Goal: Information Seeking & Learning: Learn about a topic

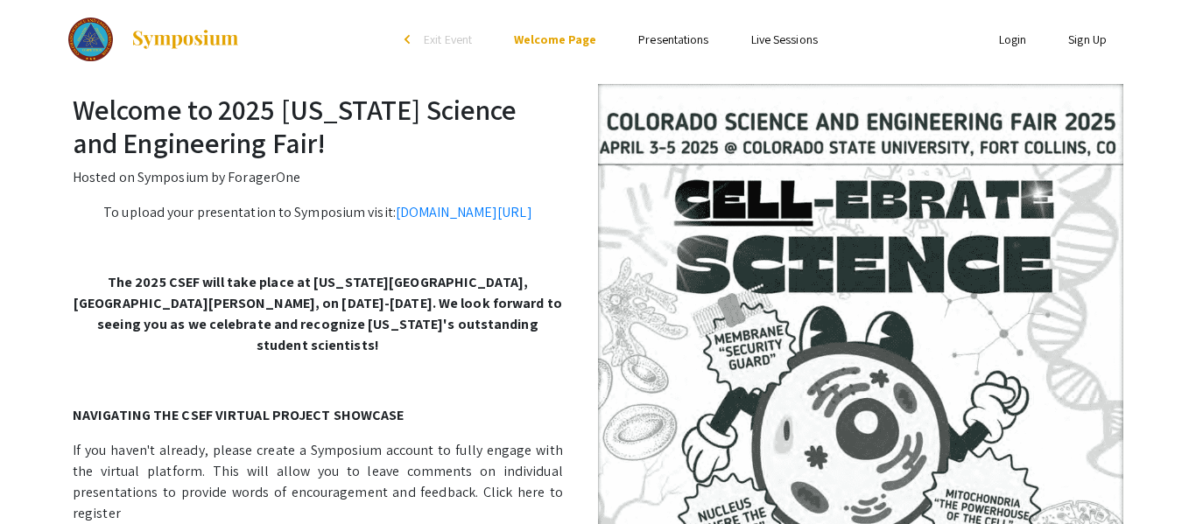
click at [669, 41] on link "Presentations" at bounding box center [673, 40] width 70 height 16
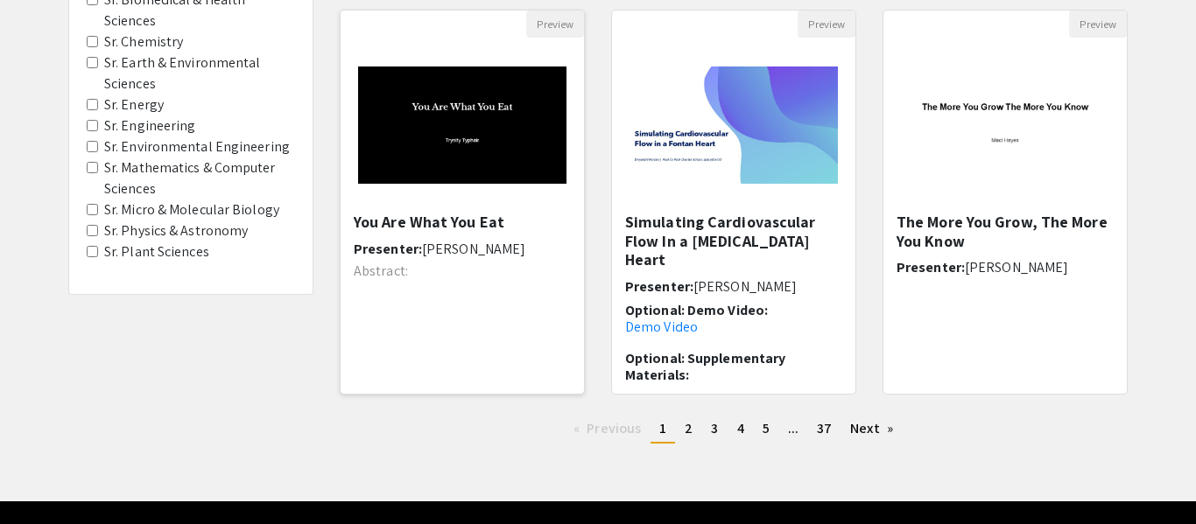
scroll to position [597, 0]
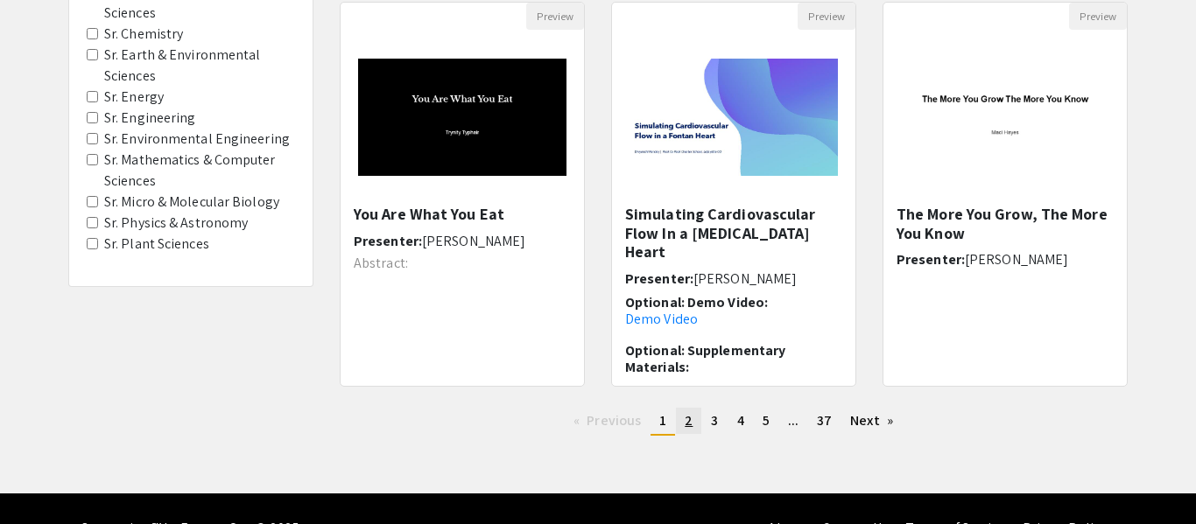
click at [687, 421] on span "2" at bounding box center [688, 420] width 8 height 18
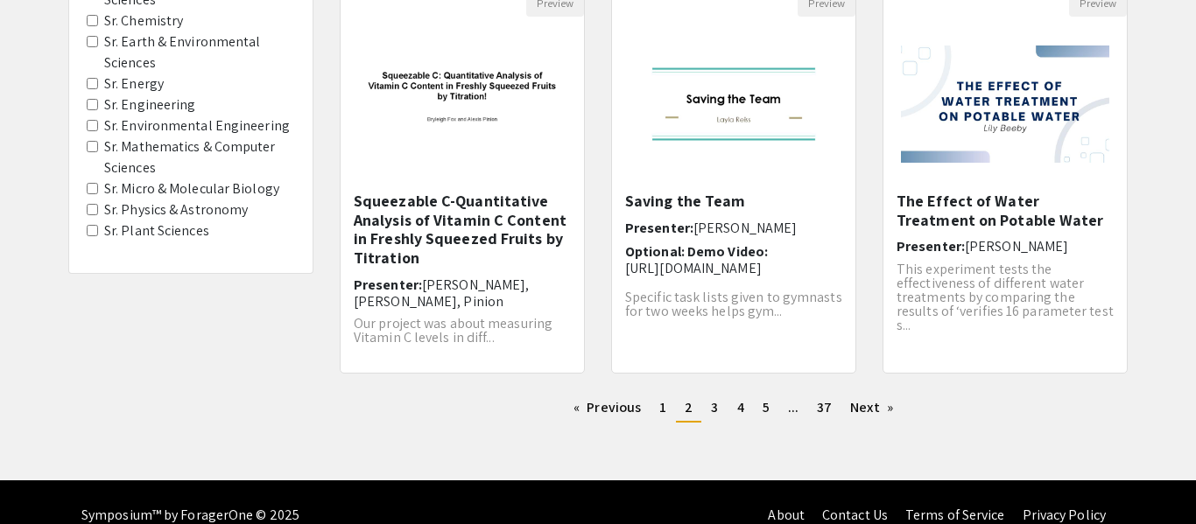
scroll to position [636, 0]
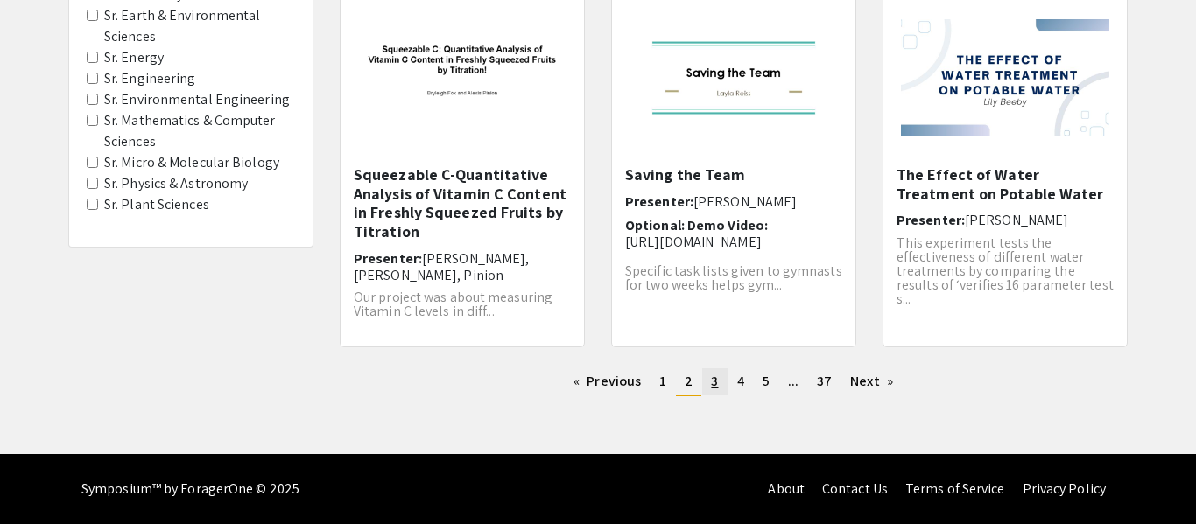
click at [718, 374] on link "page 3" at bounding box center [714, 381] width 25 height 26
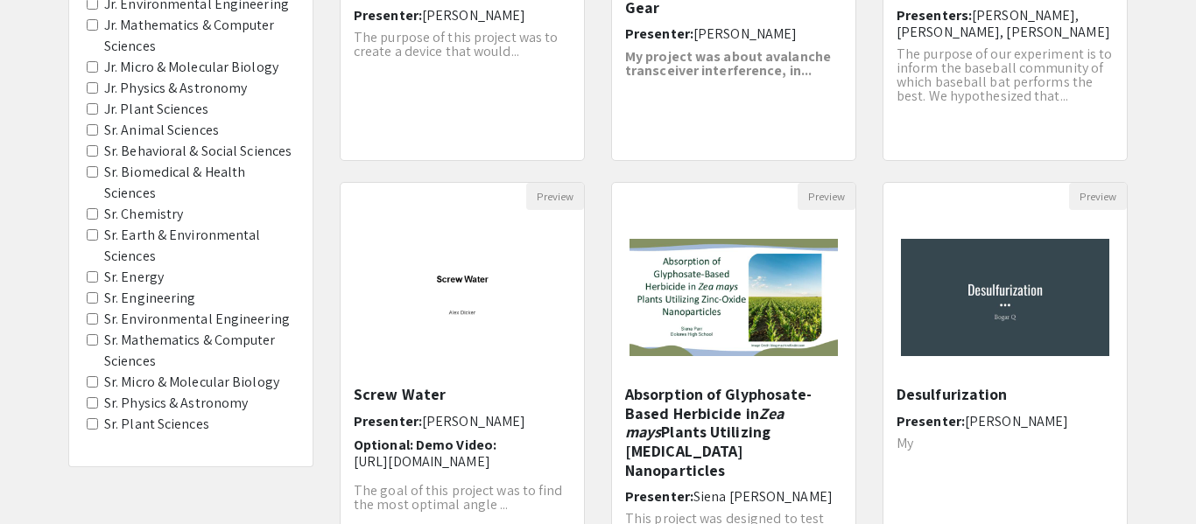
scroll to position [636, 0]
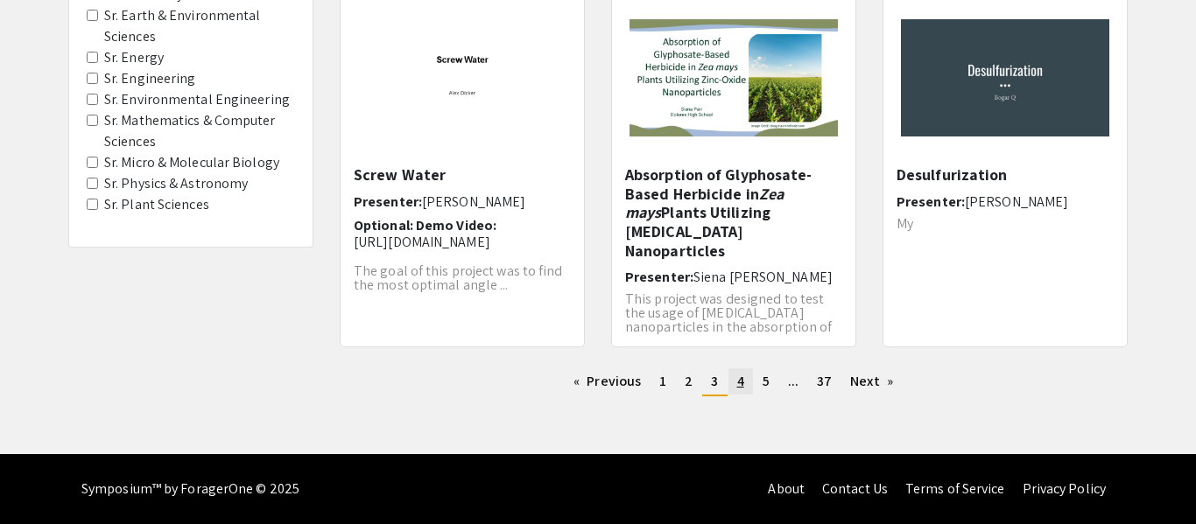
click at [740, 377] on span "4" at bounding box center [740, 381] width 7 height 18
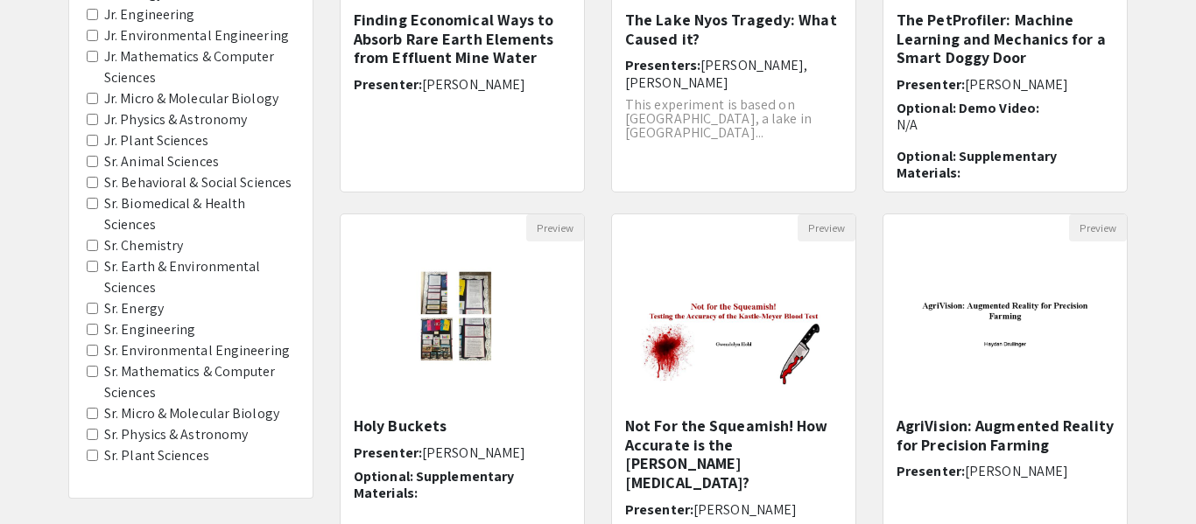
scroll to position [386, 0]
click at [734, 382] on img "Open Presentation <p>Not For the Squeamish! How Accurate is the Kastle-Meyer Bl…" at bounding box center [733, 328] width 243 height 152
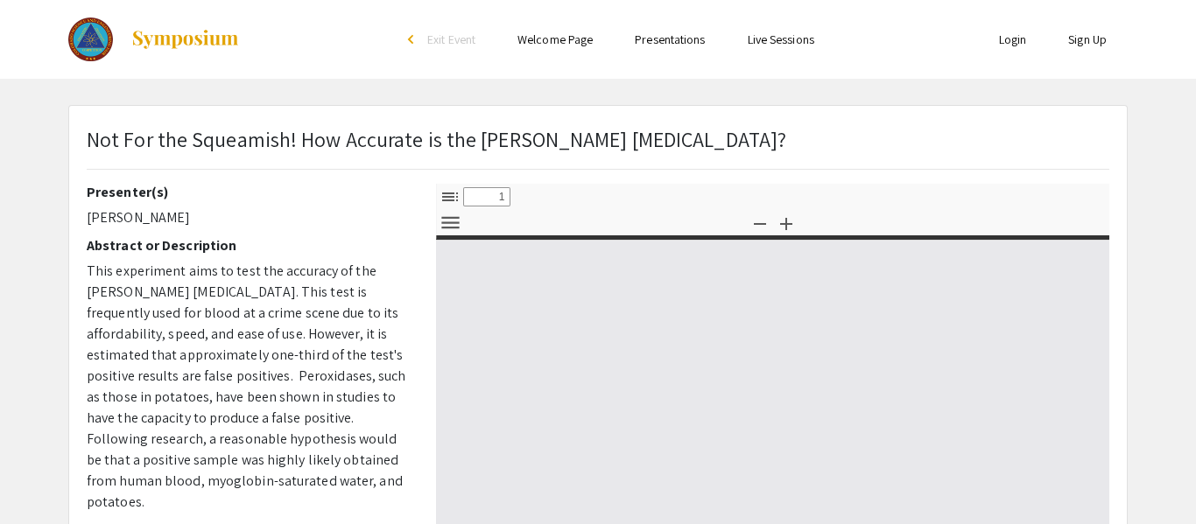
select select "custom"
type input "0"
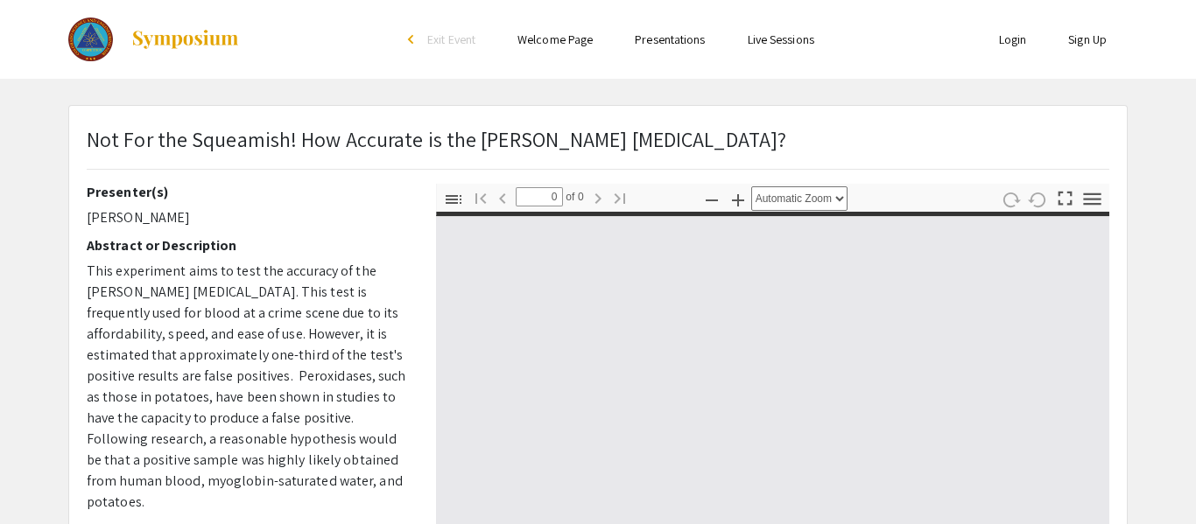
select select "custom"
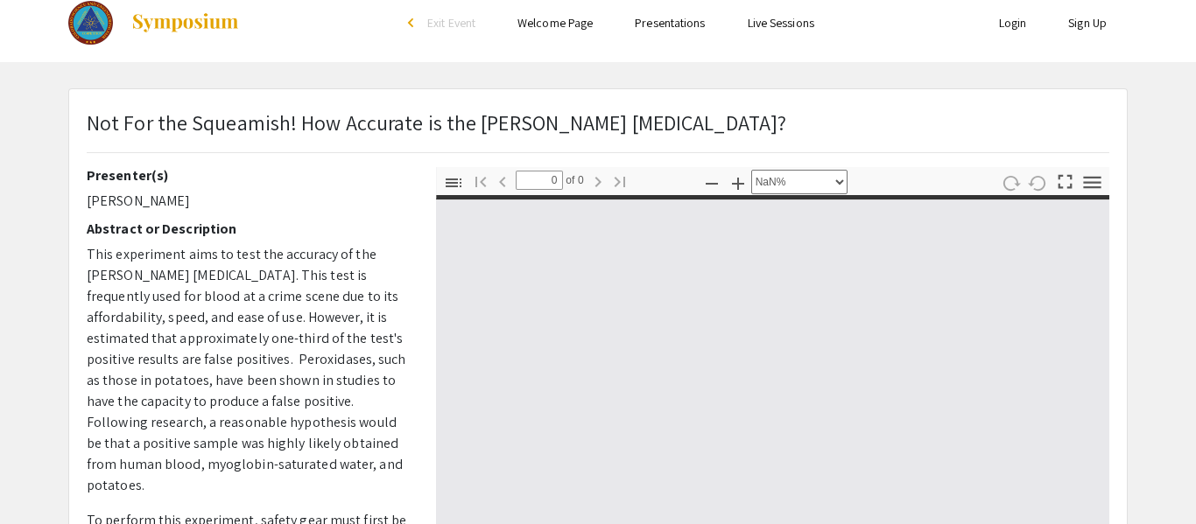
scroll to position [27, 0]
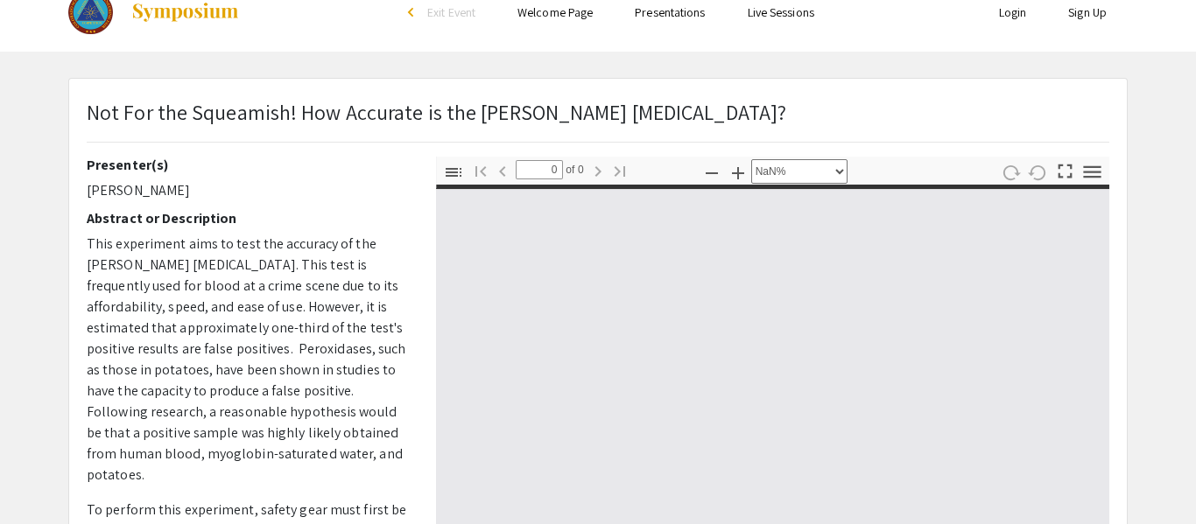
type input "1"
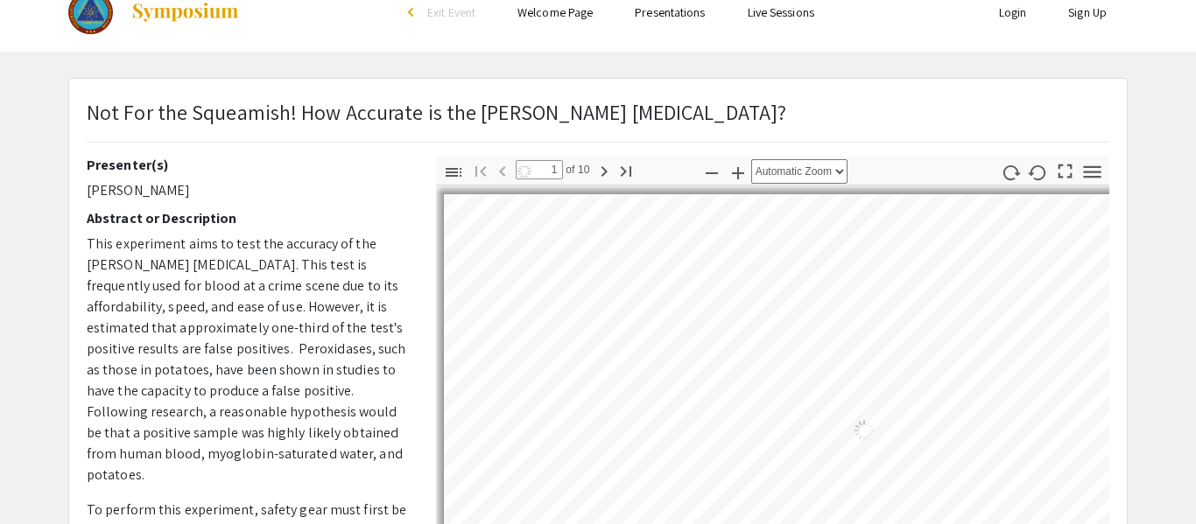
select select "auto"
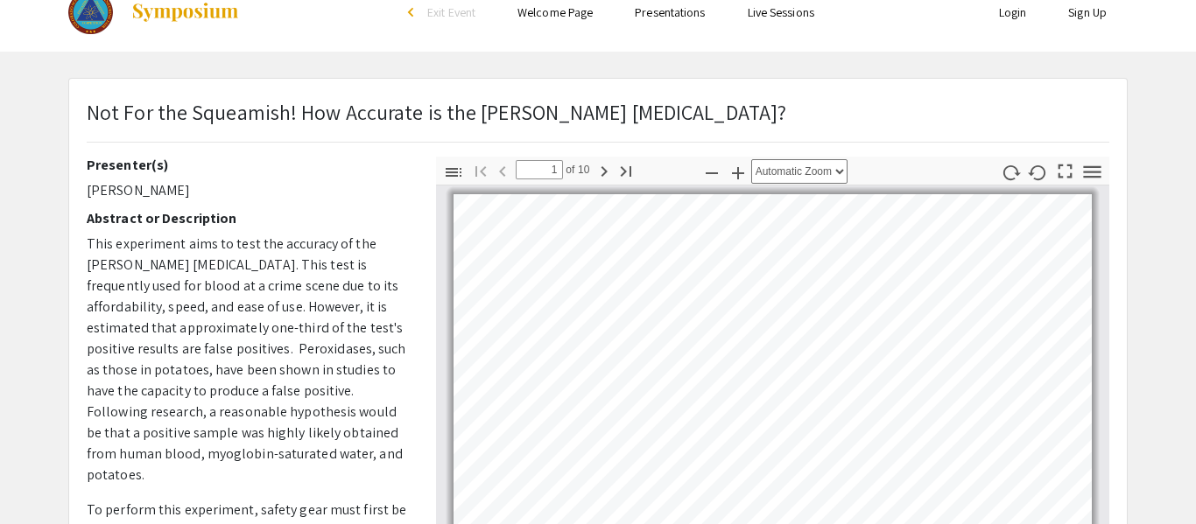
scroll to position [1, 0]
click at [786, 160] on select "Automatic Zoom Actual Size Page Fit Page Width 50% 100% 125% 150% 200% 300% 400…" at bounding box center [799, 171] width 96 height 25
click at [797, 167] on select "Automatic Zoom Actual Size Page Fit Page Width 50% 100% 125% 150% 200% 300% 400…" at bounding box center [799, 171] width 96 height 25
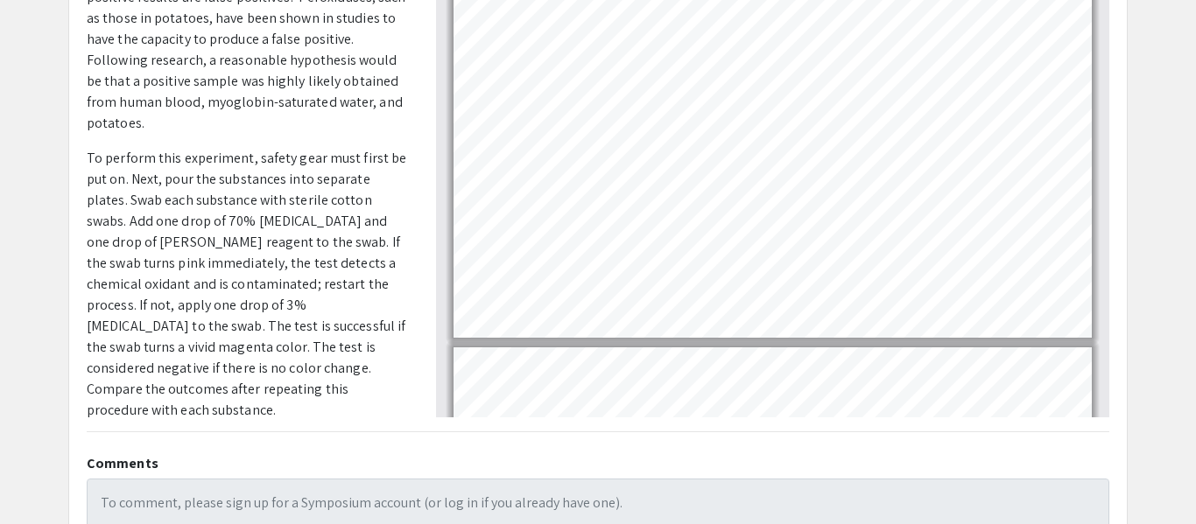
scroll to position [15, 0]
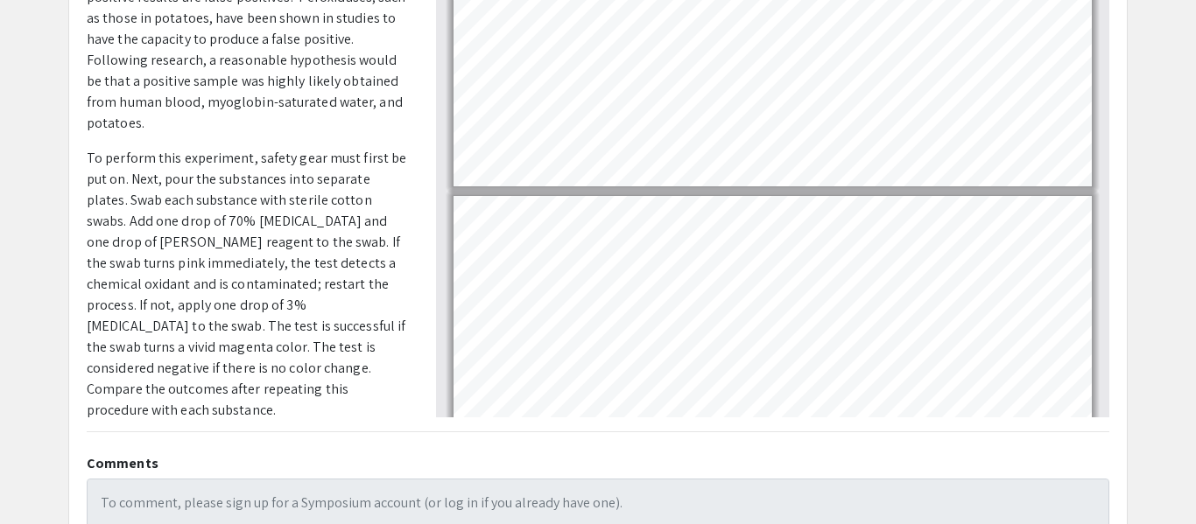
type input "1"
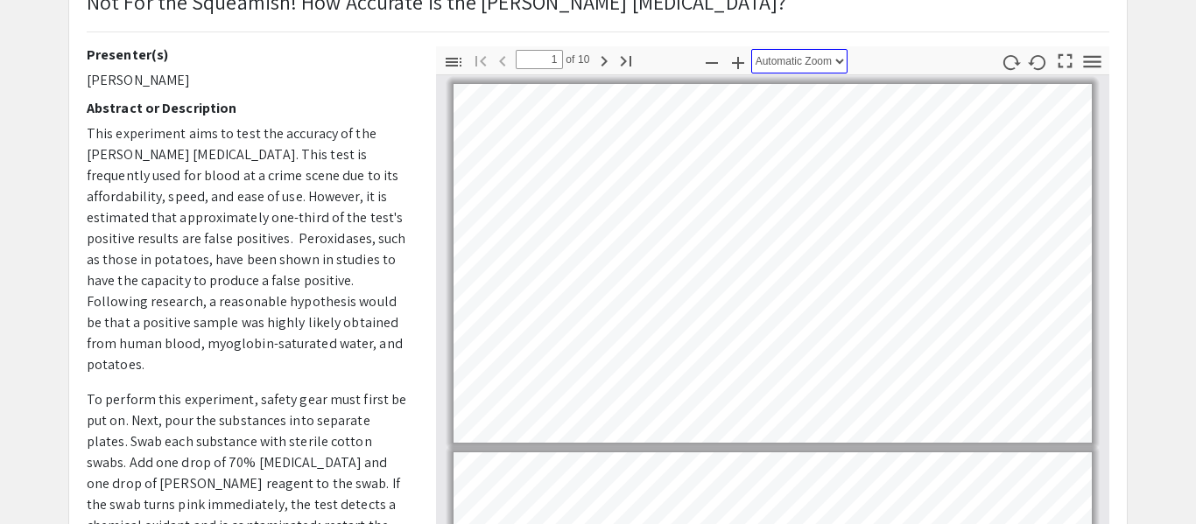
scroll to position [139, 0]
